Goal: Task Accomplishment & Management: Manage account settings

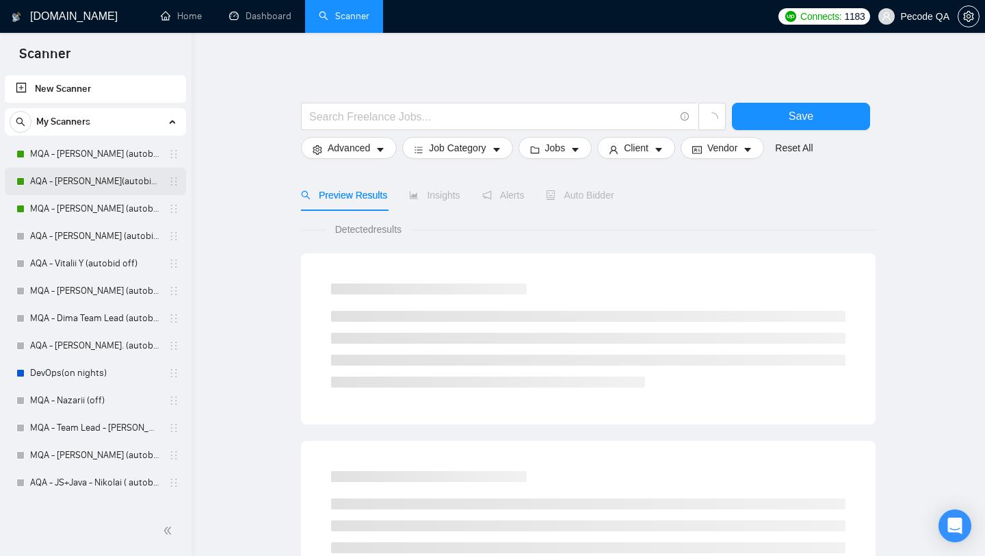
click at [139, 172] on link "AQA - [PERSON_NAME](autobid on) (Copy of Polina's)" at bounding box center [95, 181] width 130 height 27
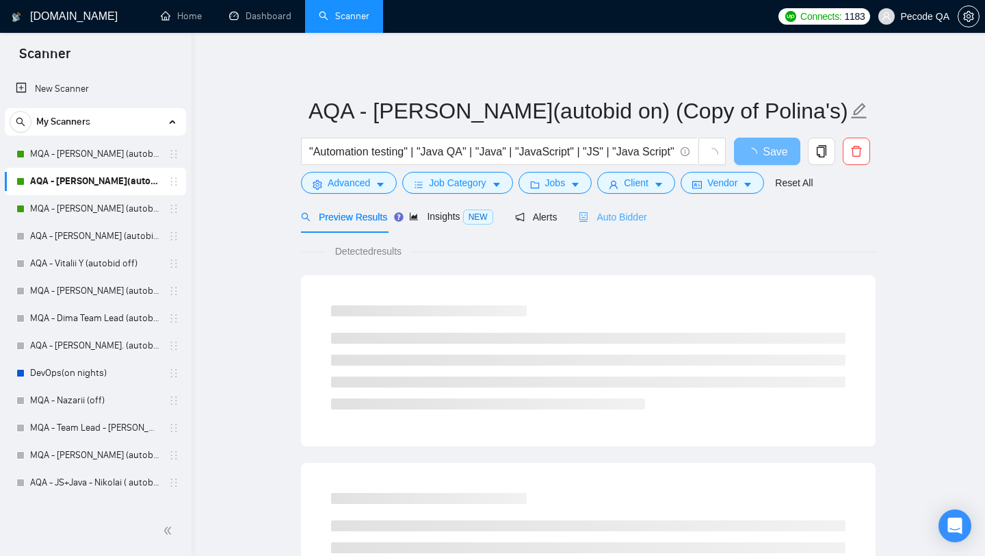
click at [635, 225] on div "Auto Bidder" at bounding box center [613, 216] width 68 height 32
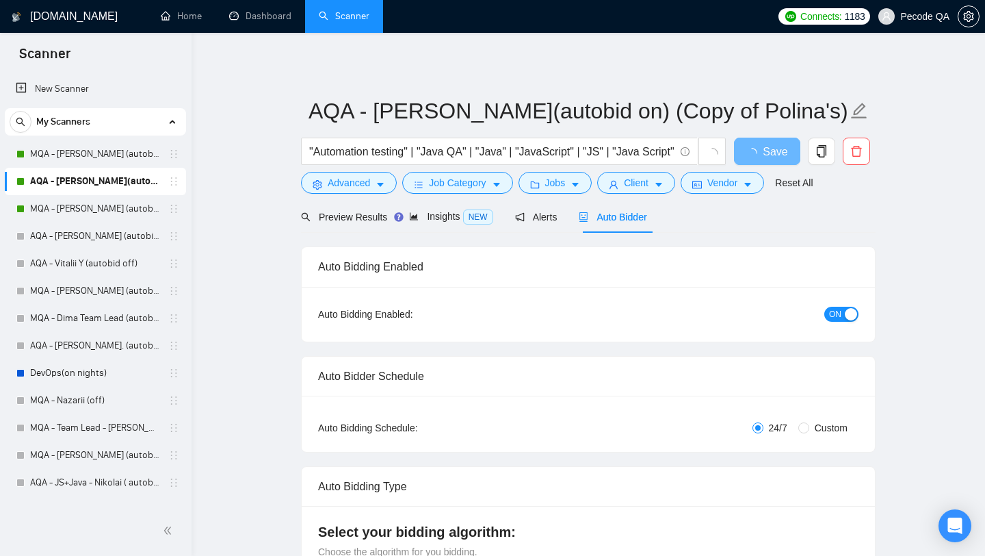
radio input "false"
radio input "true"
checkbox input "true"
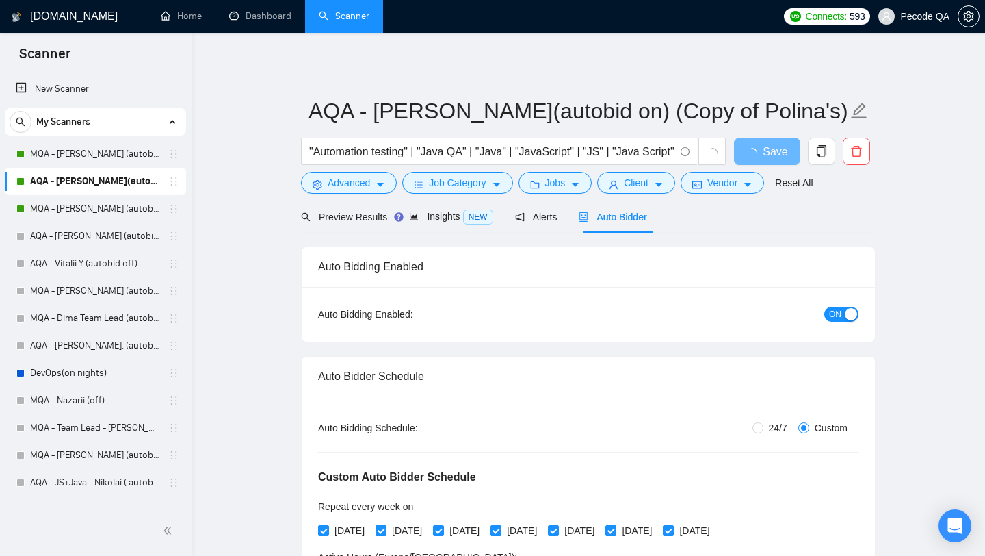
click at [836, 320] on span "ON" at bounding box center [835, 313] width 12 height 15
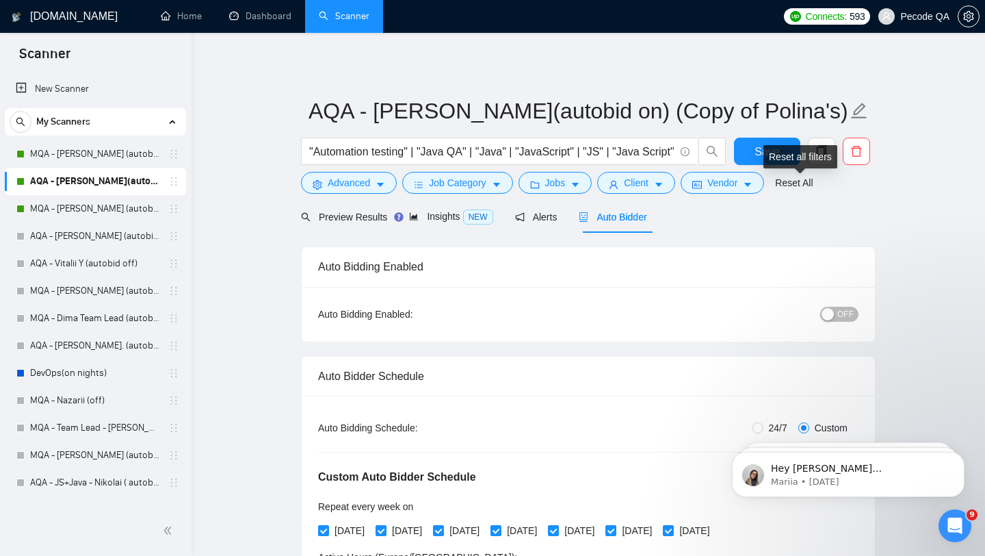
click at [770, 155] on div "Reset all filters" at bounding box center [800, 156] width 74 height 23
click at [757, 154] on span "Save" at bounding box center [767, 151] width 25 height 17
